Goal: Navigation & Orientation: Find specific page/section

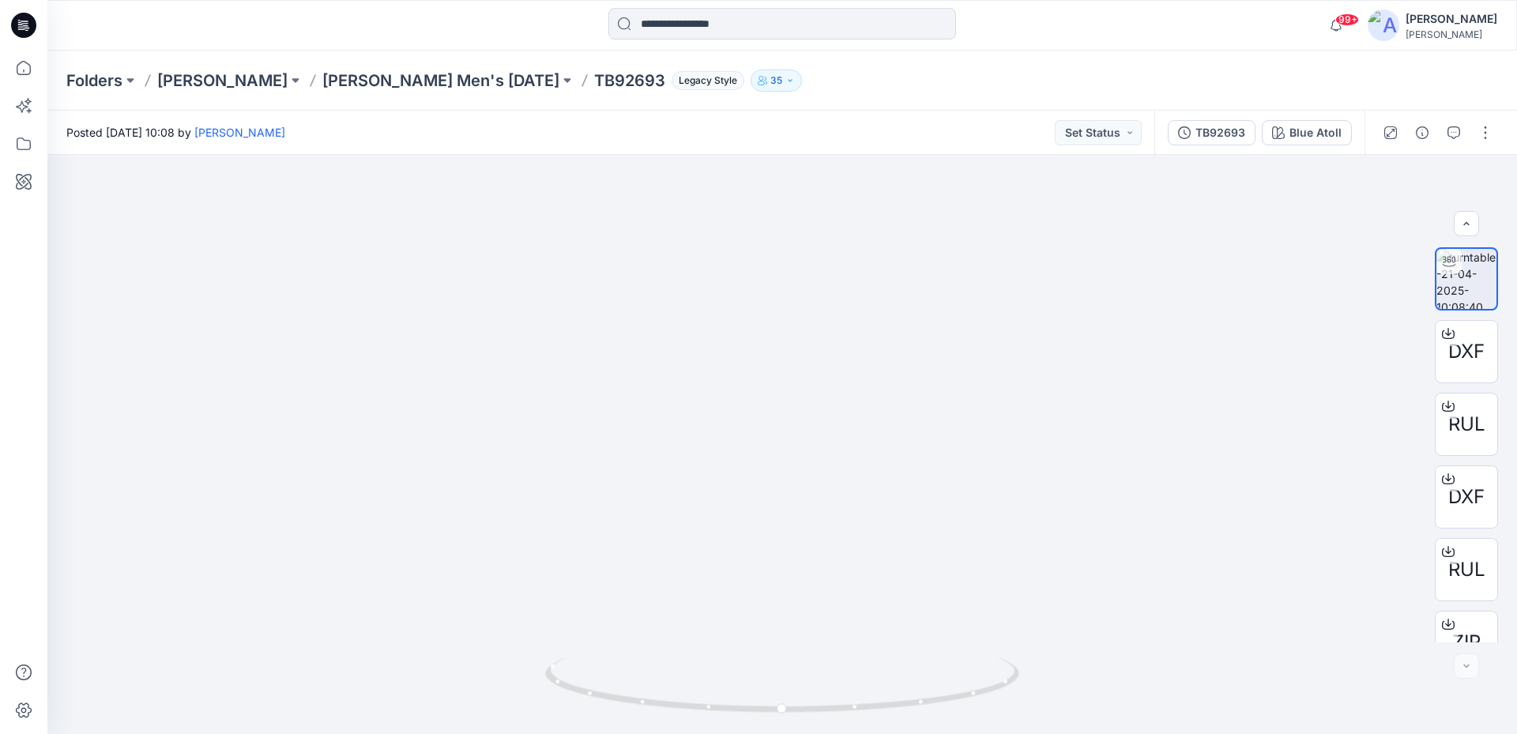
scroll to position [104, 0]
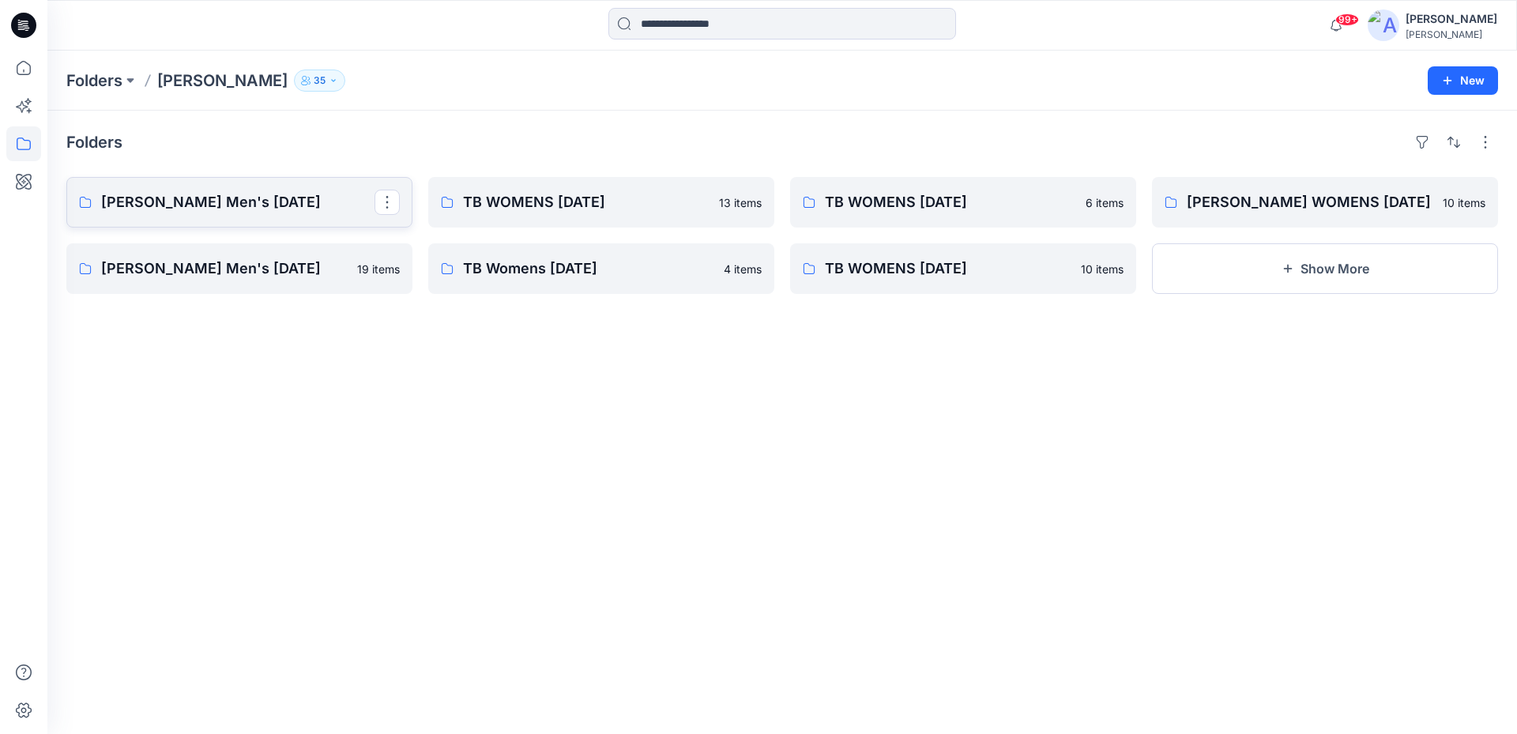
click at [260, 212] on p "[PERSON_NAME] Men's [DATE]" at bounding box center [237, 202] width 273 height 22
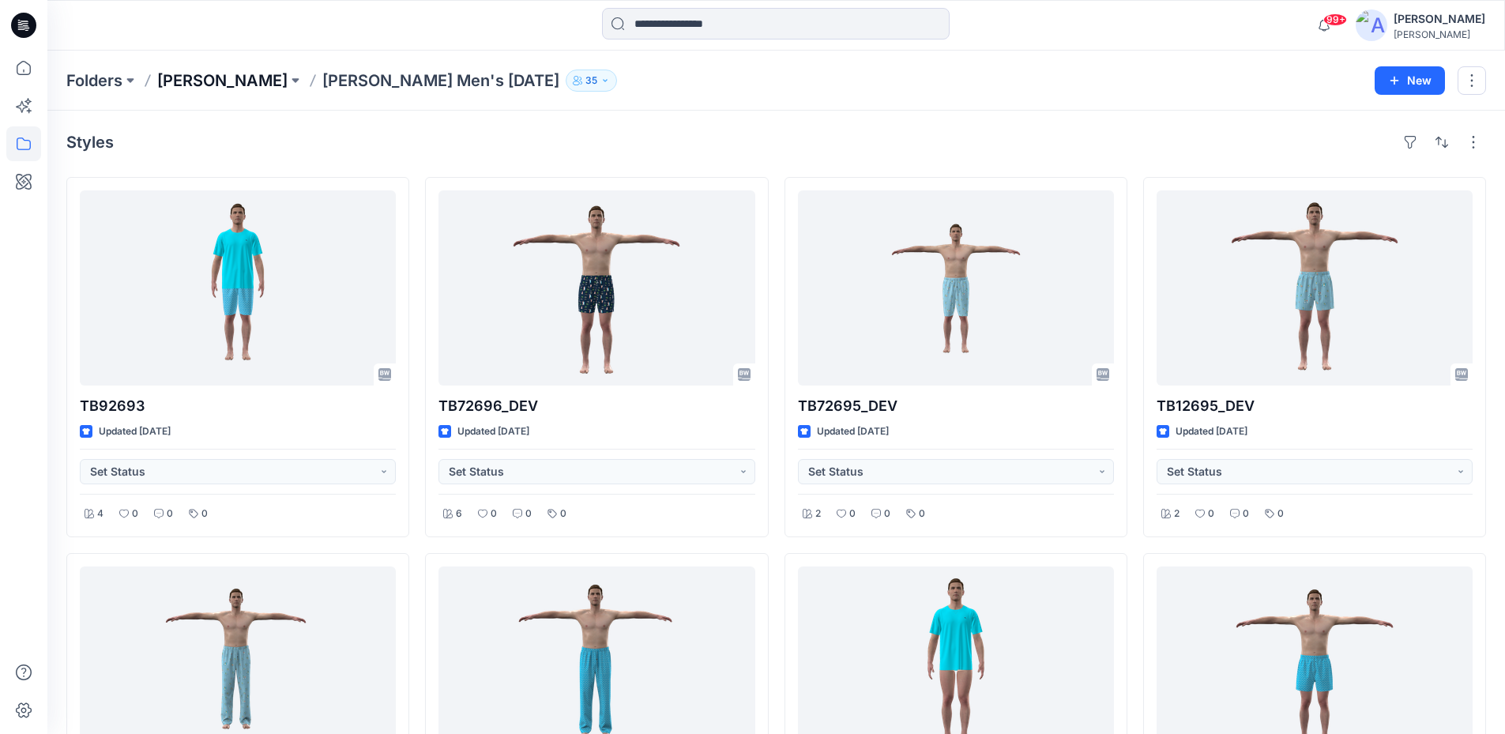
click at [266, 81] on p "[PERSON_NAME]" at bounding box center [222, 81] width 130 height 22
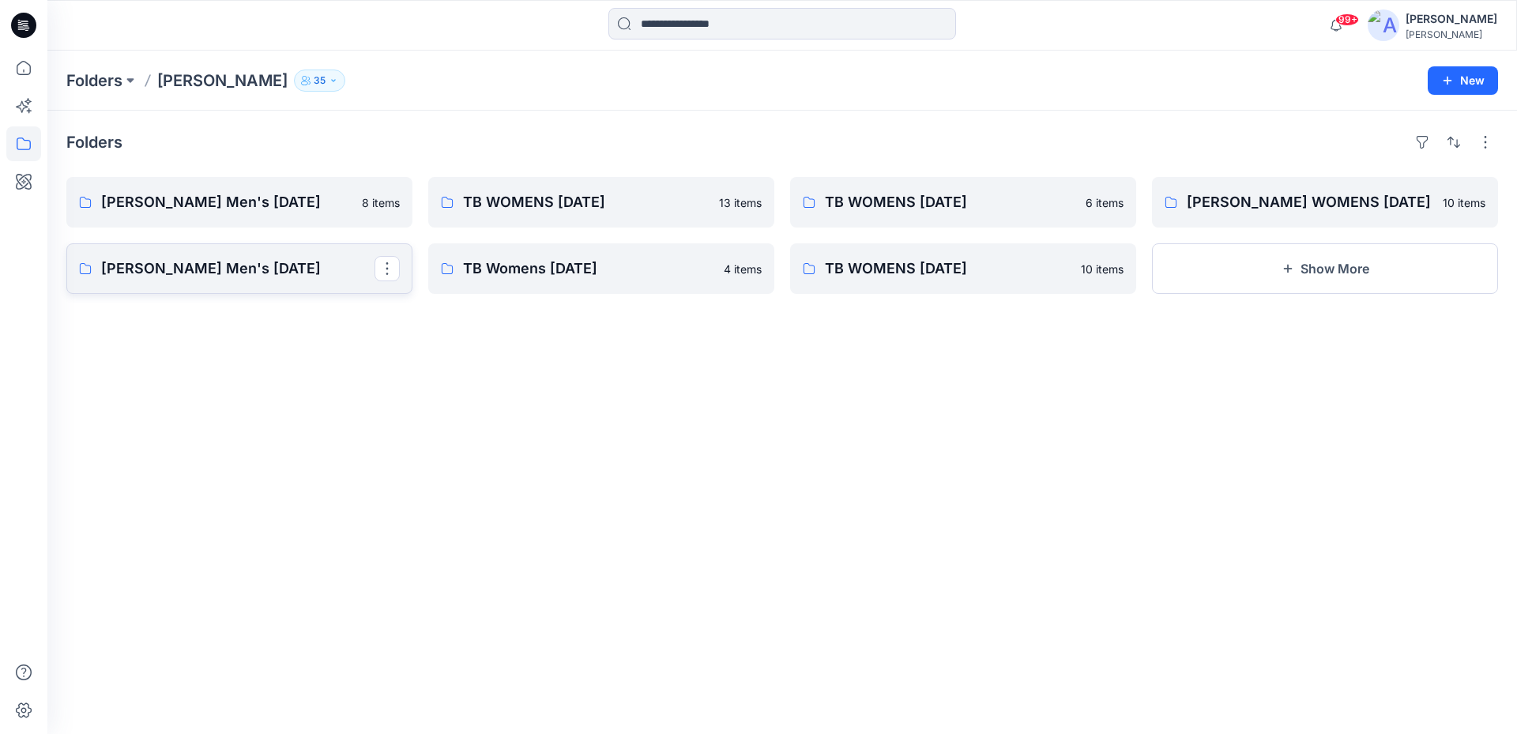
click at [260, 274] on p "Tommy Bahama Men's NOV 24" at bounding box center [237, 269] width 273 height 22
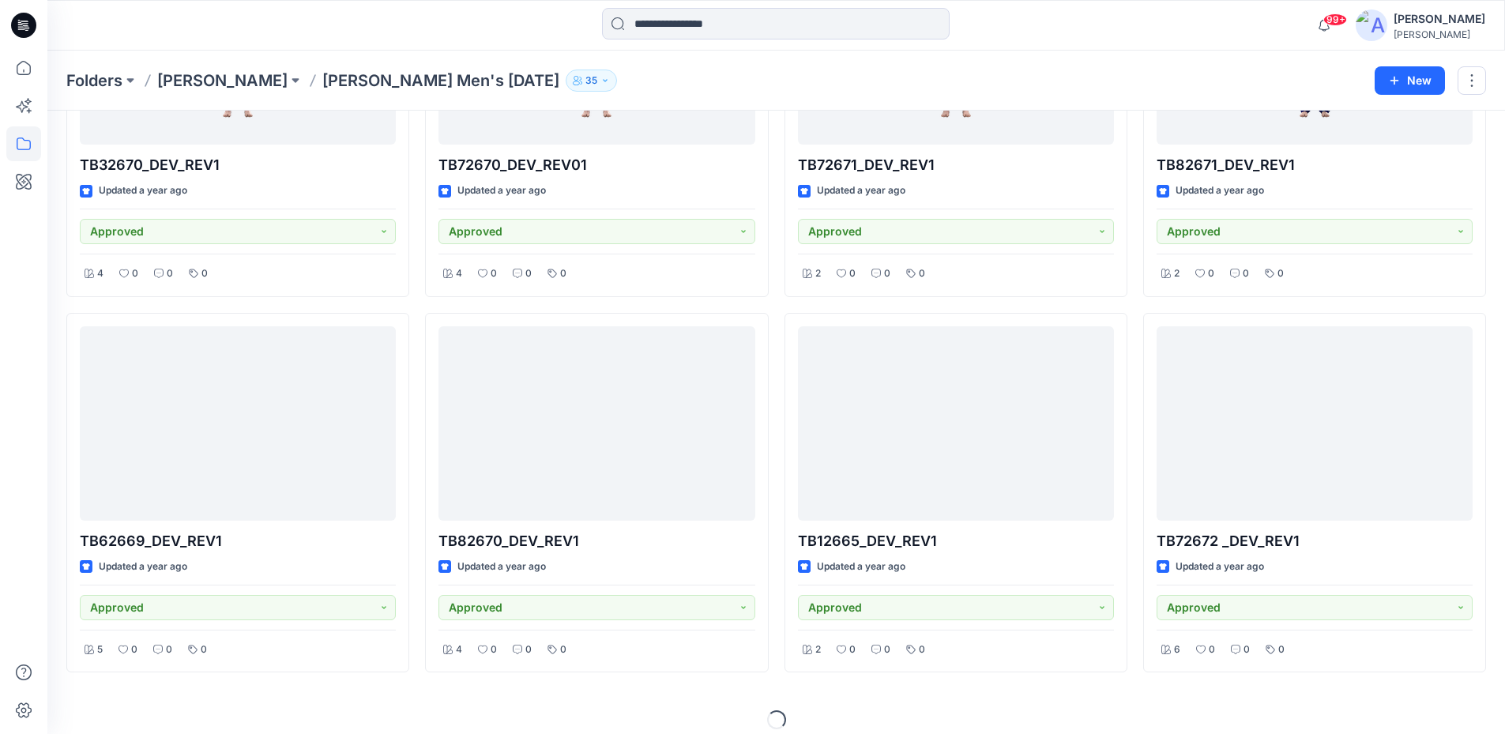
scroll to position [631, 0]
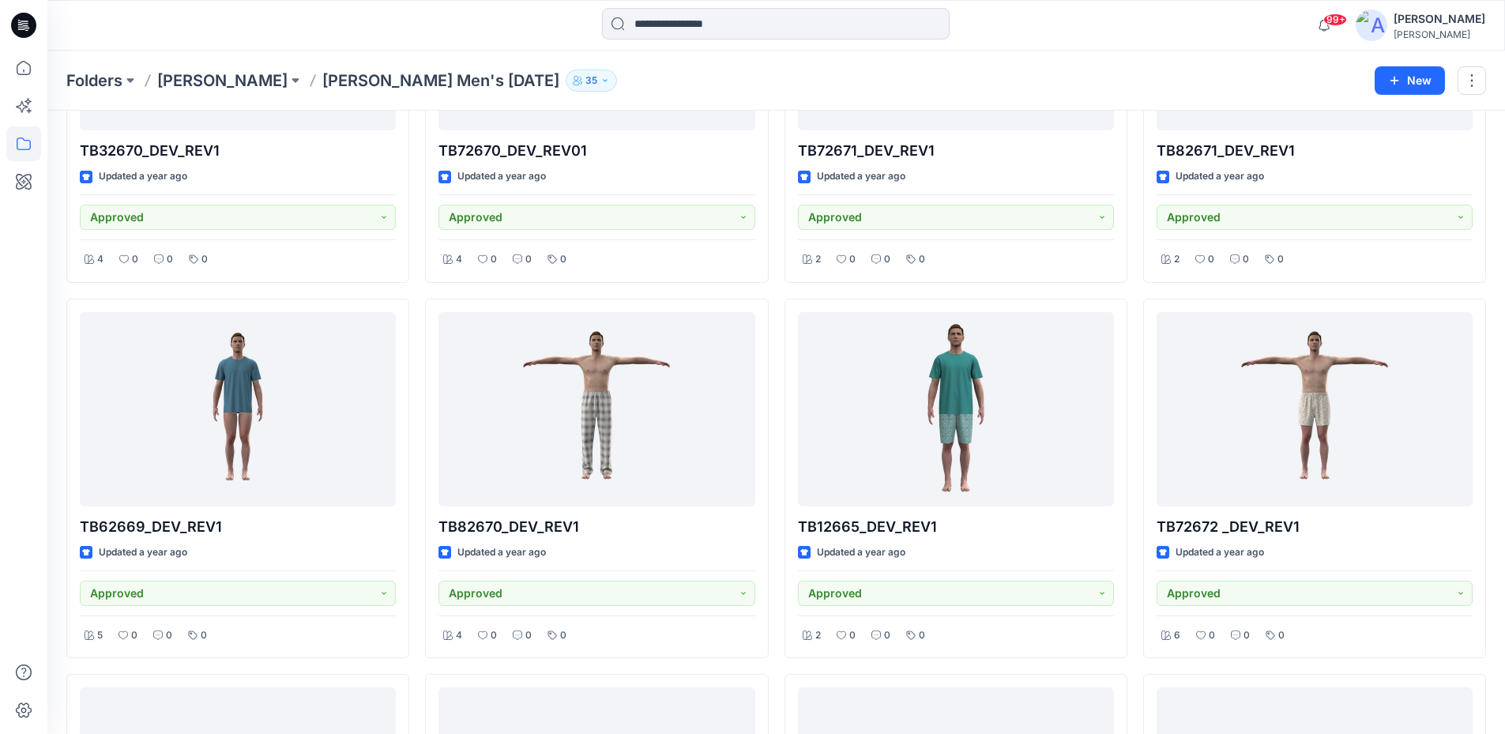
click at [17, 30] on icon at bounding box center [23, 25] width 25 height 25
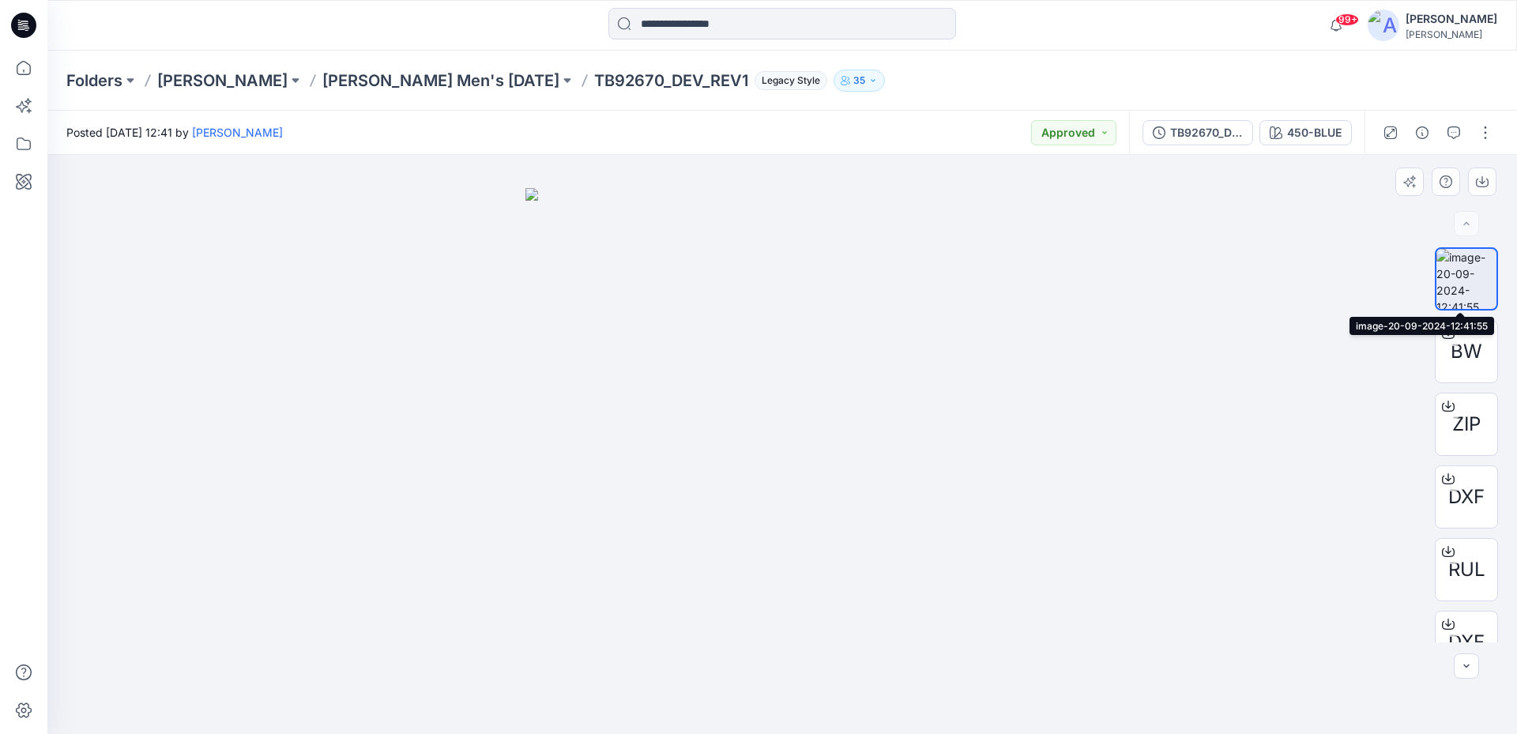
click at [1466, 285] on img at bounding box center [1466, 279] width 60 height 60
click at [399, 91] on p "[PERSON_NAME] Men's [DATE]" at bounding box center [440, 81] width 237 height 22
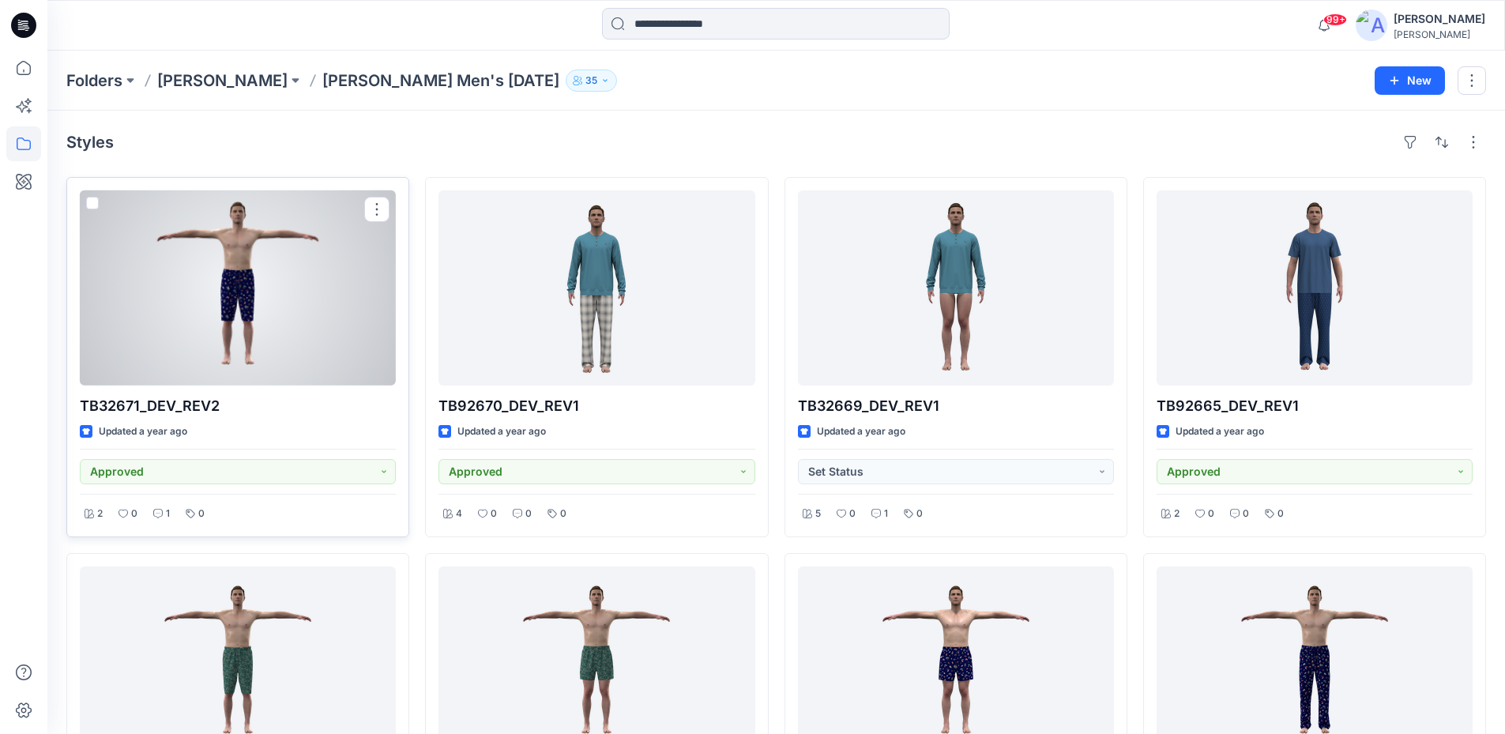
click at [236, 292] on div at bounding box center [238, 287] width 316 height 195
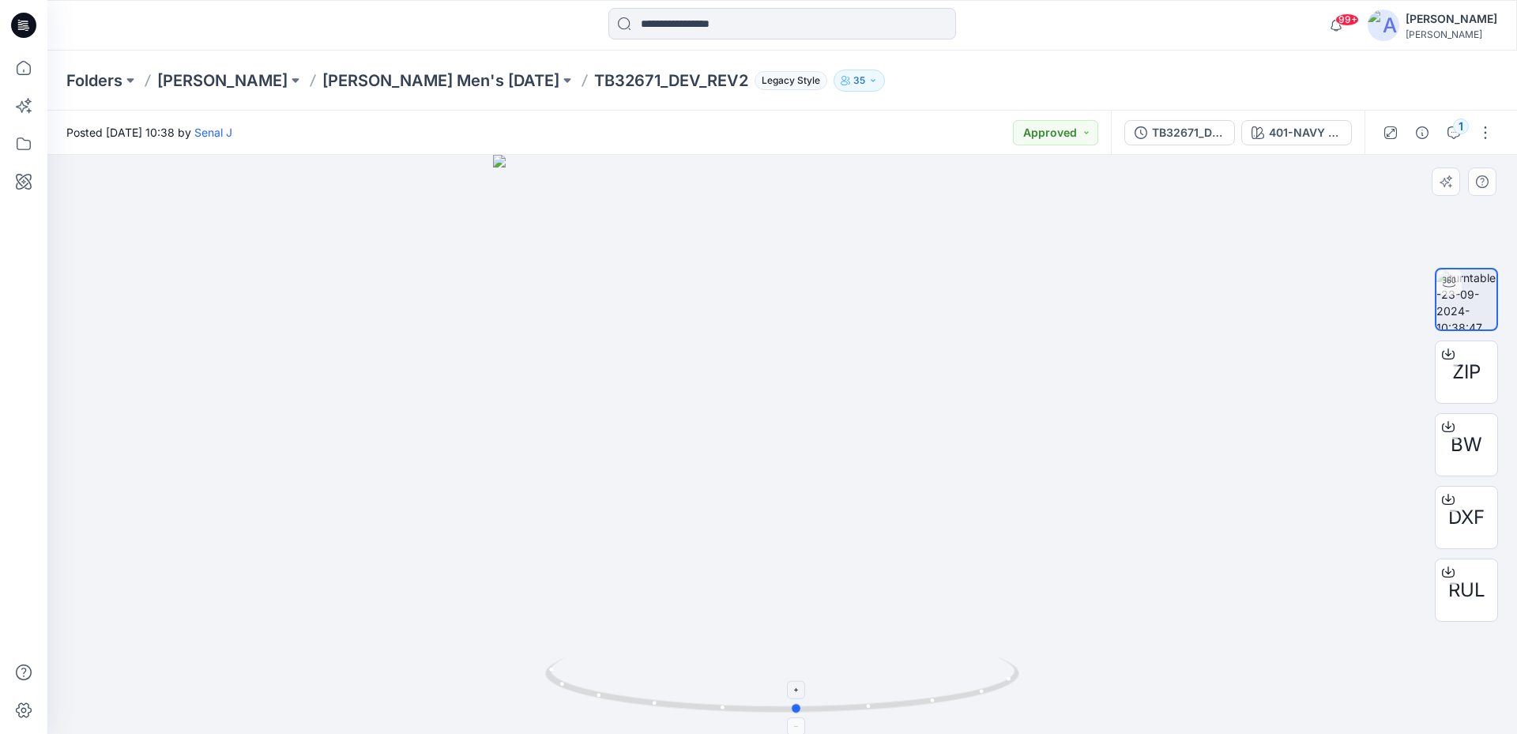
drag, startPoint x: 964, startPoint y: 702, endPoint x: 980, endPoint y: 660, distance: 44.8
click at [980, 660] on icon at bounding box center [784, 686] width 478 height 59
click at [382, 76] on p "[PERSON_NAME] Men's [DATE]" at bounding box center [440, 81] width 237 height 22
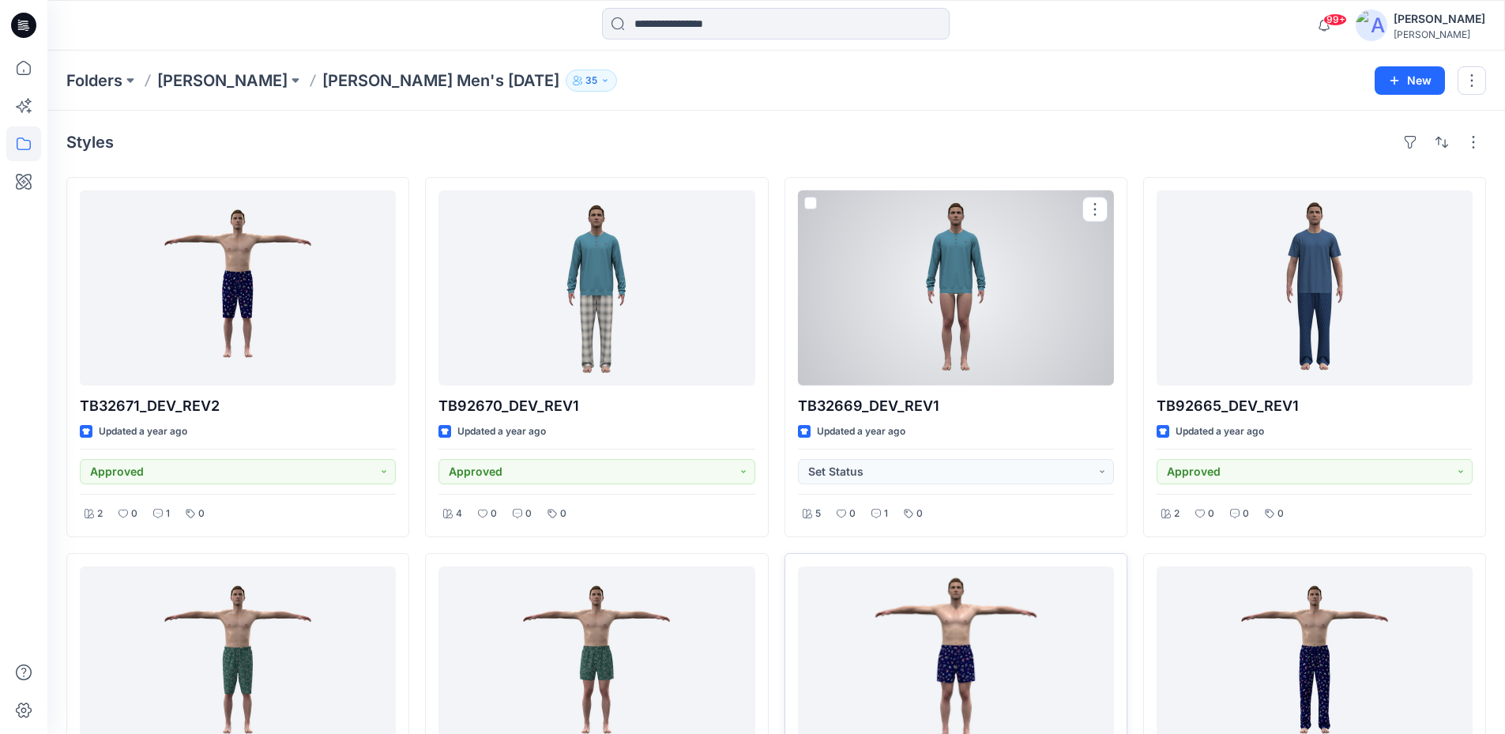
scroll to position [316, 0]
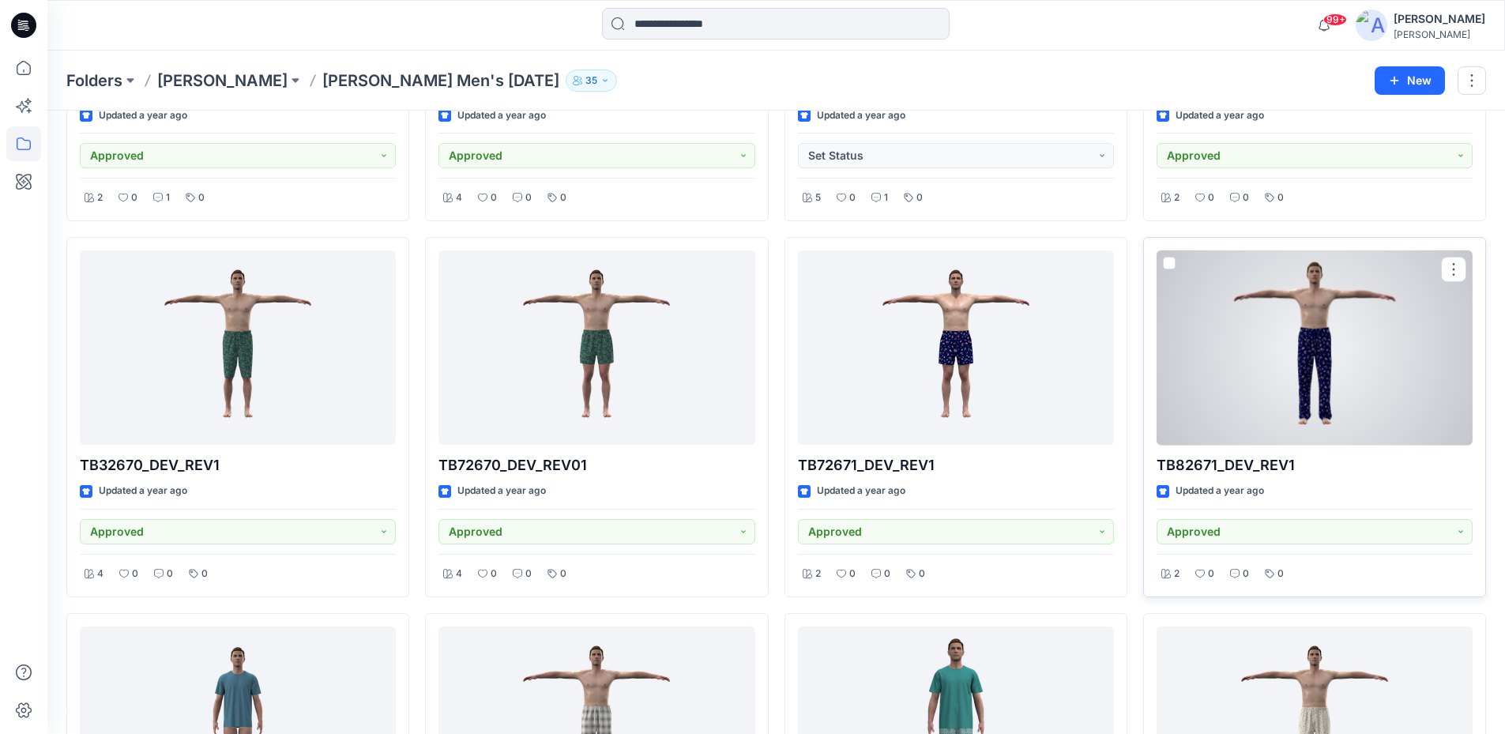
click at [1295, 360] on div at bounding box center [1315, 347] width 316 height 195
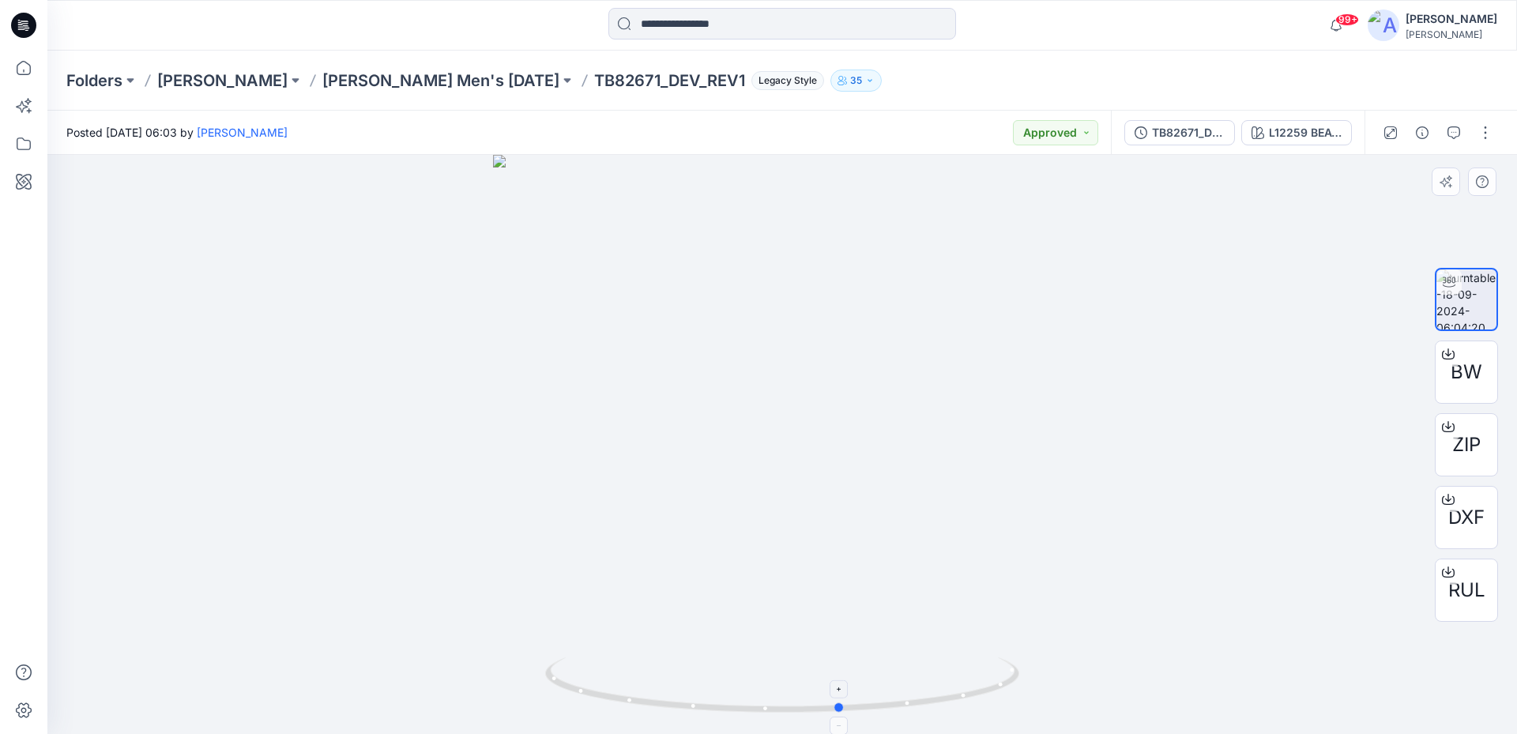
drag, startPoint x: 879, startPoint y: 709, endPoint x: 961, endPoint y: 700, distance: 82.6
click at [961, 701] on icon at bounding box center [784, 686] width 478 height 59
click at [465, 97] on div "Folders [PERSON_NAME] [PERSON_NAME] Men's [DATE] TB82671_DEV_REV1 Legacy Style …" at bounding box center [782, 81] width 1470 height 60
click at [463, 87] on p "[PERSON_NAME] Men's [DATE]" at bounding box center [440, 81] width 237 height 22
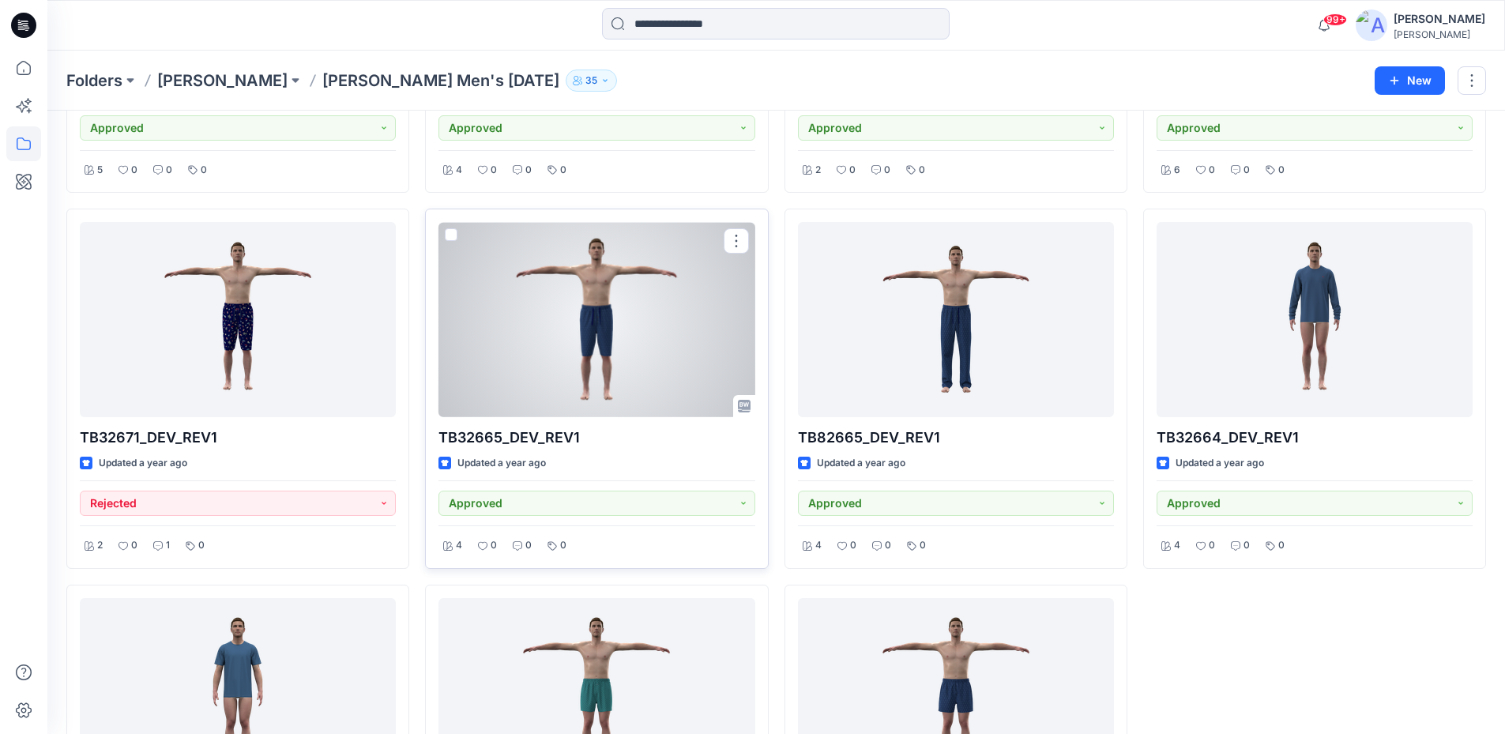
scroll to position [1089, 0]
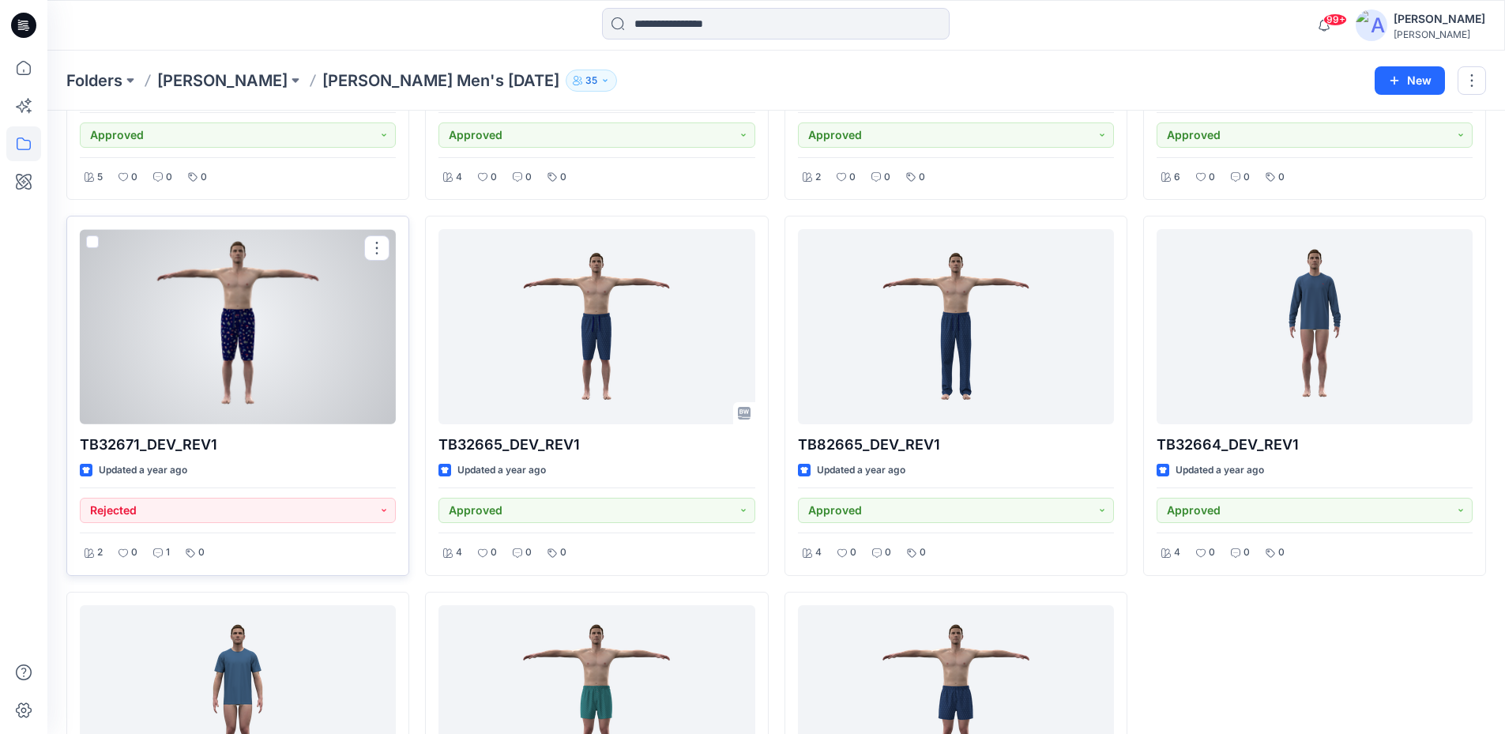
click at [259, 317] on div at bounding box center [238, 326] width 316 height 195
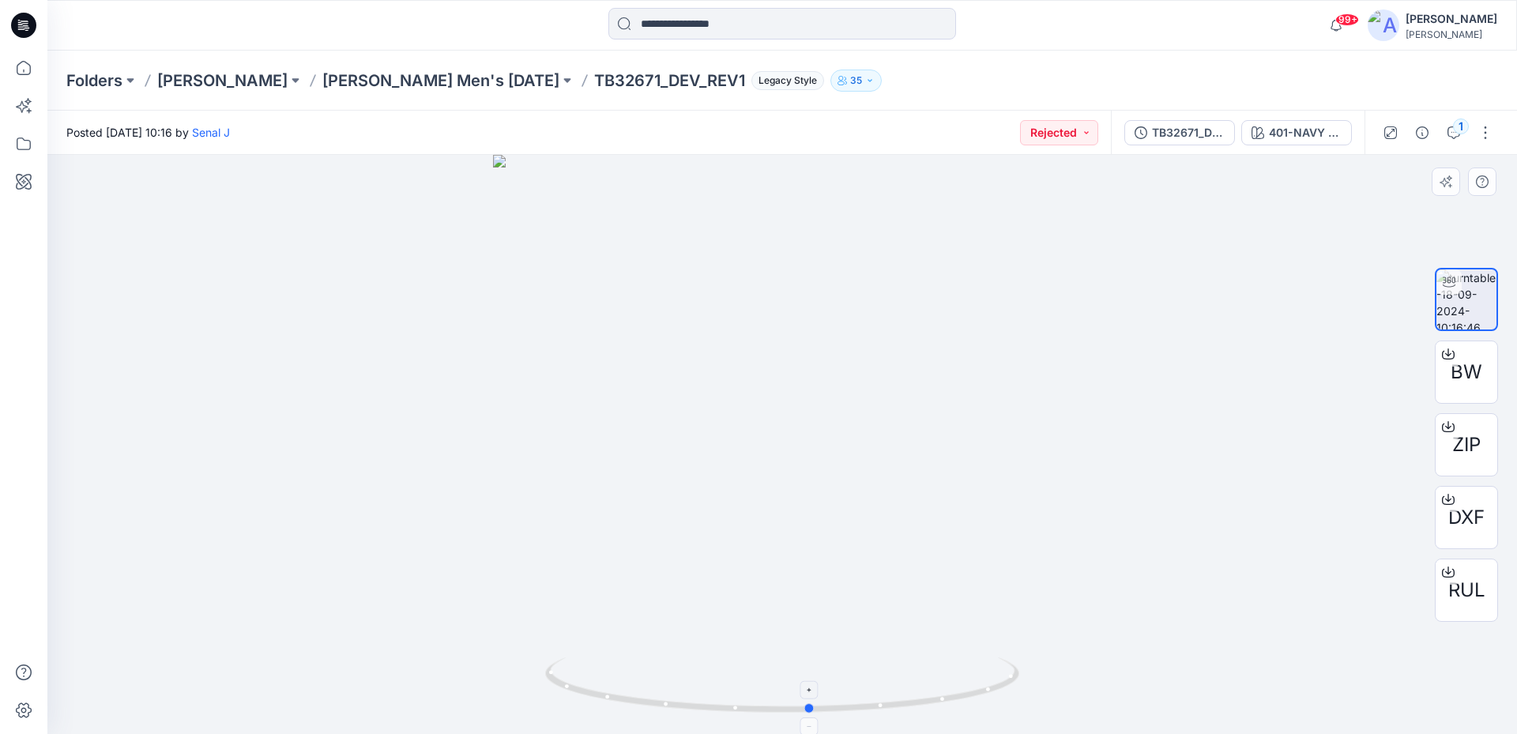
drag, startPoint x: 950, startPoint y: 700, endPoint x: 801, endPoint y: 577, distance: 193.0
click at [979, 691] on icon at bounding box center [784, 686] width 478 height 59
